Goal: Task Accomplishment & Management: Use online tool/utility

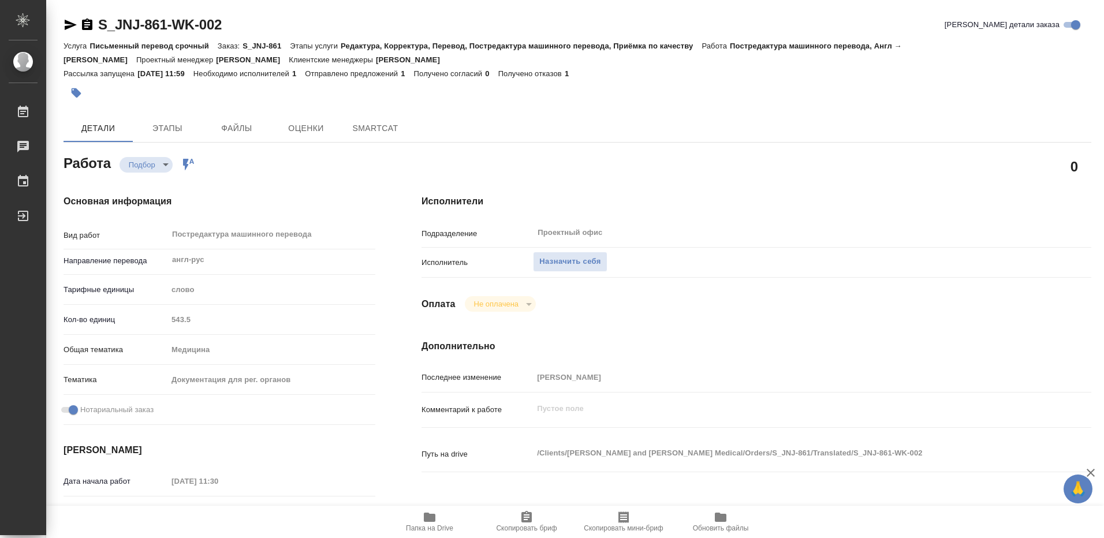
type textarea "x"
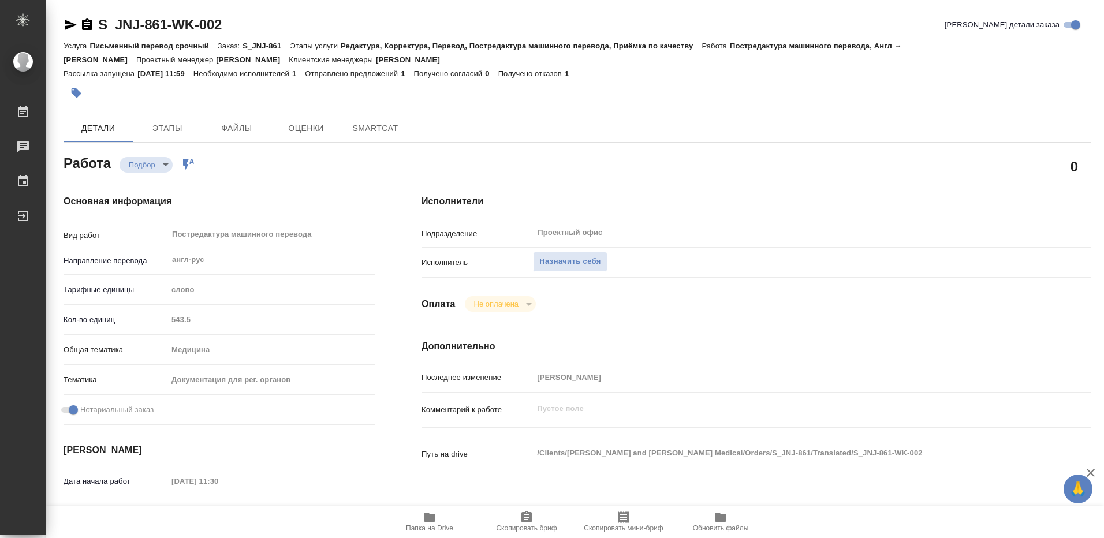
type textarea "x"
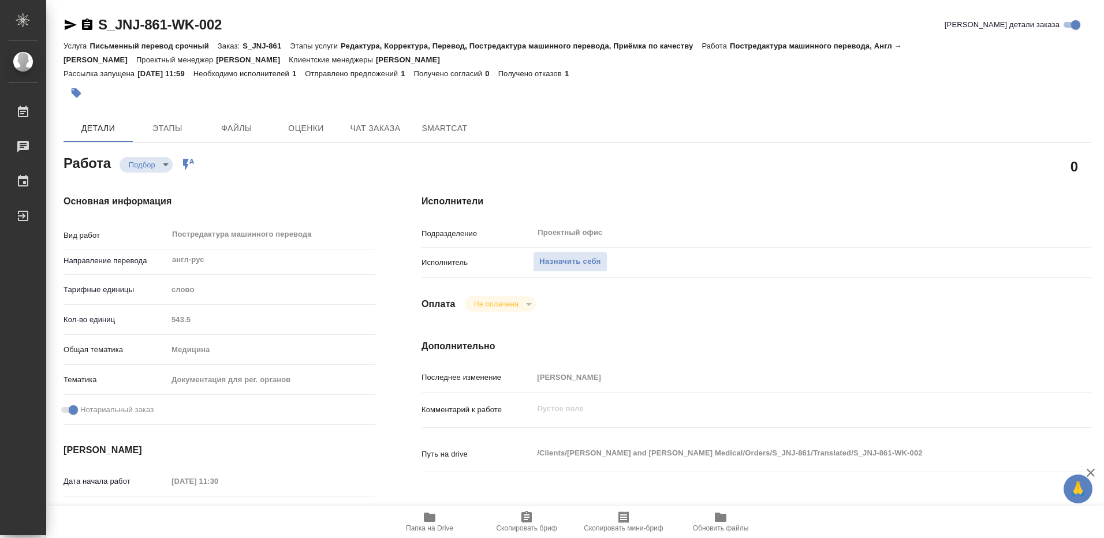
type textarea "x"
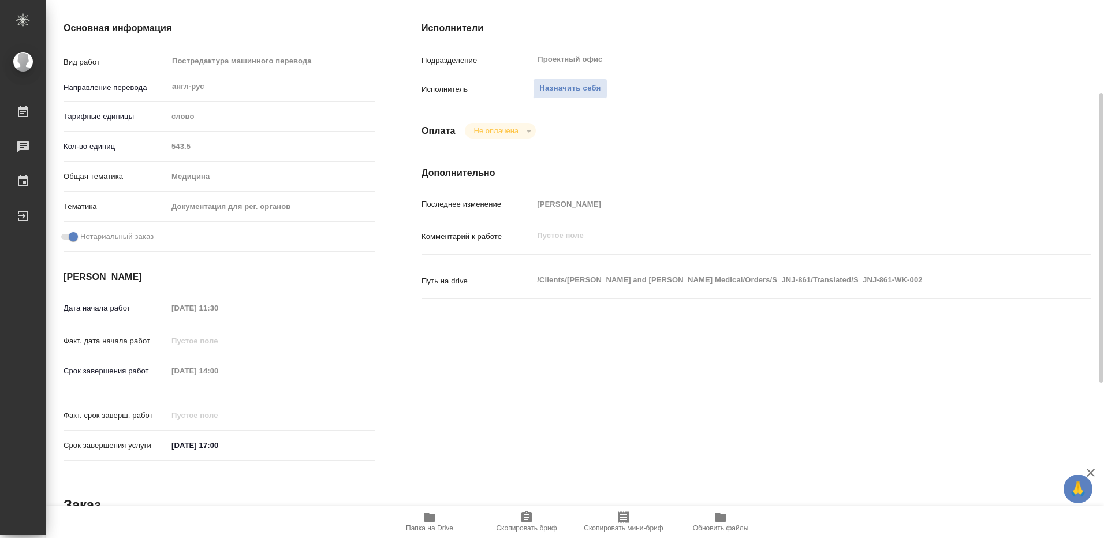
type textarea "x"
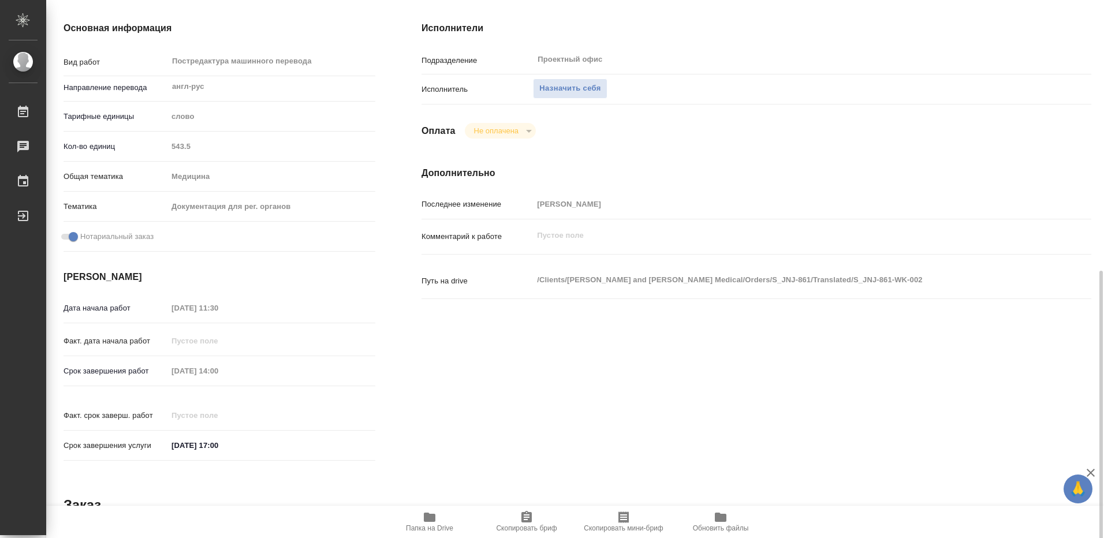
scroll to position [289, 0]
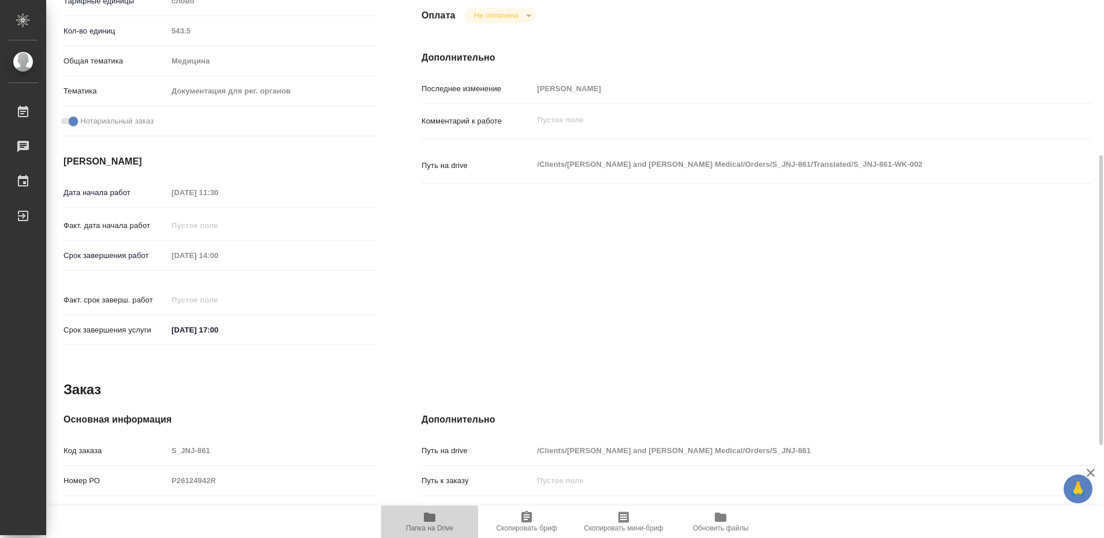
click at [429, 519] on icon "button" at bounding box center [430, 517] width 12 height 9
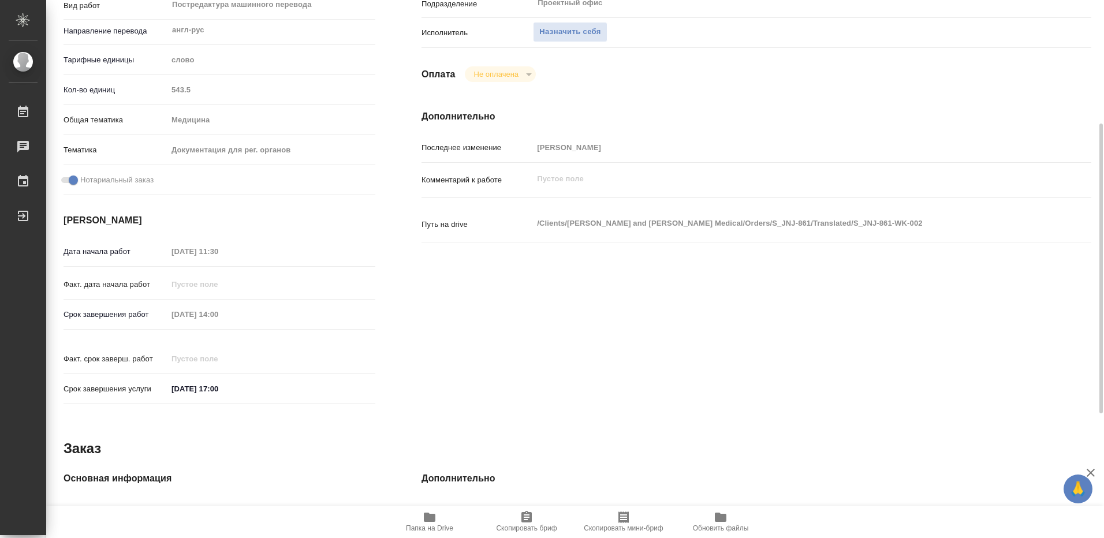
scroll to position [172, 0]
